Goal: Information Seeking & Learning: Learn about a topic

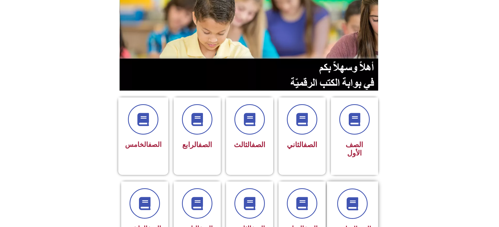
scroll to position [52, 0]
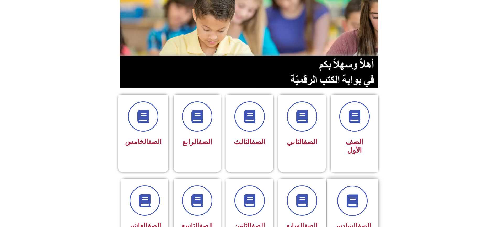
click at [372, 179] on div "الصف السادس" at bounding box center [352, 213] width 51 height 69
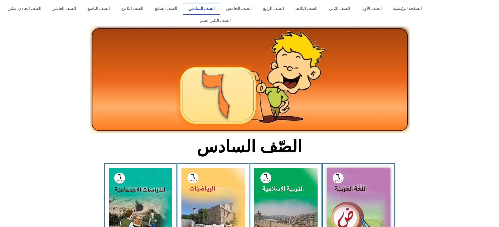
scroll to position [131, 0]
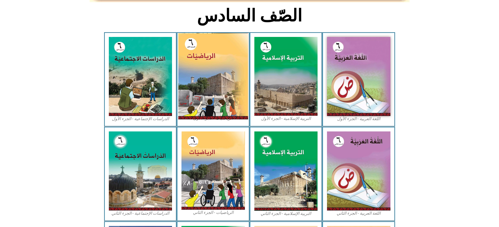
click at [217, 74] on img at bounding box center [213, 76] width 70 height 87
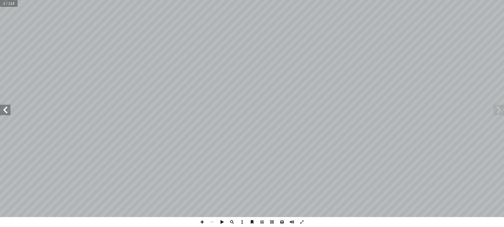
click at [262, 222] on span at bounding box center [262, 222] width 10 height 10
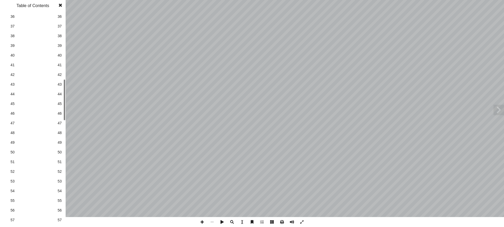
click at [60, 124] on span "47" at bounding box center [59, 124] width 4 height 6
click at [59, 150] on span "66" at bounding box center [59, 151] width 4 height 6
click at [60, 160] on span "67" at bounding box center [59, 160] width 4 height 6
click at [60, 168] on span "68" at bounding box center [59, 170] width 4 height 6
click at [60, 178] on span "69" at bounding box center [59, 180] width 4 height 6
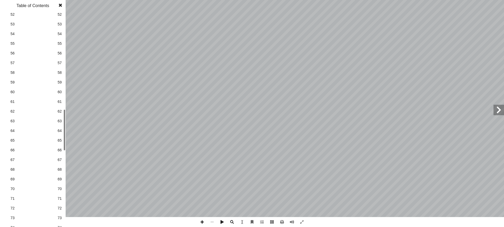
click at [62, 161] on div "1 1 2 2 3 3 4 4 5 5 6 6 7 7 8 8 9 9 10 10 11 11 12 12 13 13 14 14 15 15 16 16 1…" at bounding box center [33, 68] width 66 height 1107
click at [60, 152] on span "66" at bounding box center [59, 151] width 4 height 6
click at [60, 6] on span at bounding box center [60, 5] width 9 height 10
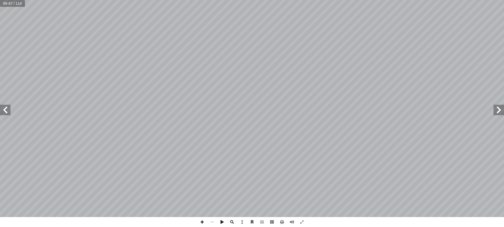
click at [5, 109] on span at bounding box center [5, 110] width 10 height 10
click at [6, 109] on span at bounding box center [5, 110] width 10 height 10
click at [497, 108] on span at bounding box center [498, 110] width 10 height 10
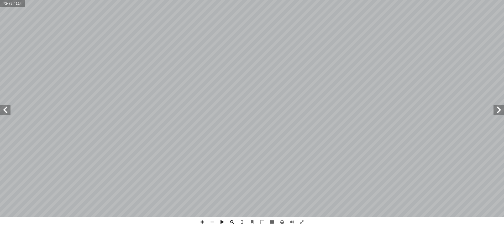
click at [496, 108] on span at bounding box center [498, 110] width 10 height 10
click at [501, 111] on span at bounding box center [498, 110] width 10 height 10
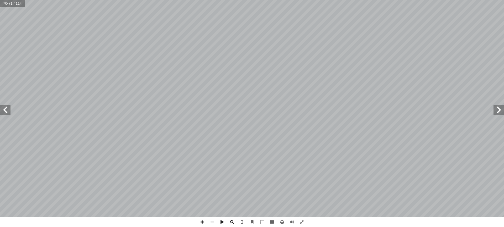
click at [501, 111] on span at bounding box center [498, 110] width 10 height 10
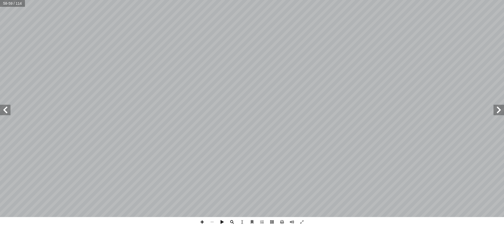
click at [500, 112] on span at bounding box center [498, 110] width 10 height 10
click at [497, 111] on span at bounding box center [498, 110] width 10 height 10
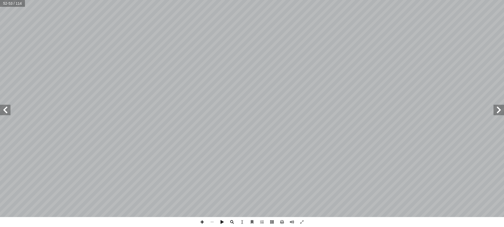
click at [497, 111] on span at bounding box center [498, 110] width 10 height 10
